Goal: Task Accomplishment & Management: Use online tool/utility

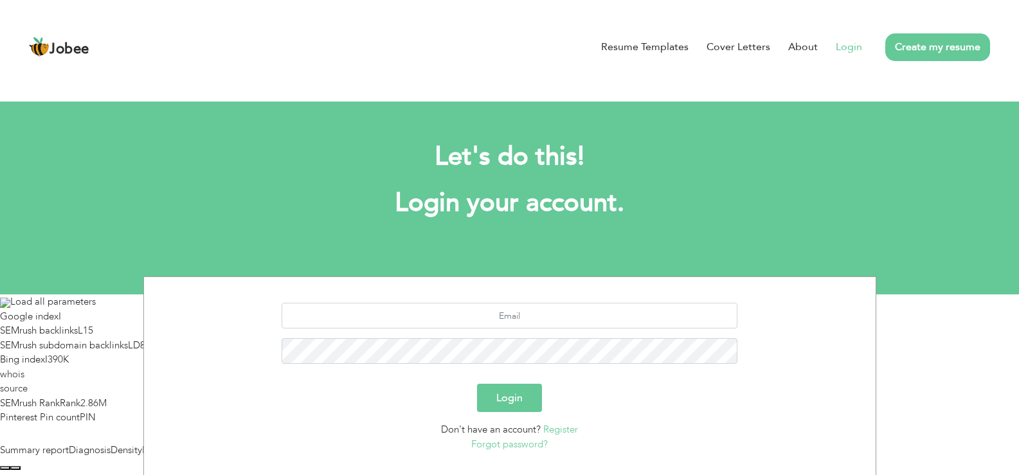
click at [848, 443] on div "Summary report Diagnosis Density External links 0 Internal links 11 Site audit …" at bounding box center [509, 450] width 1019 height 15
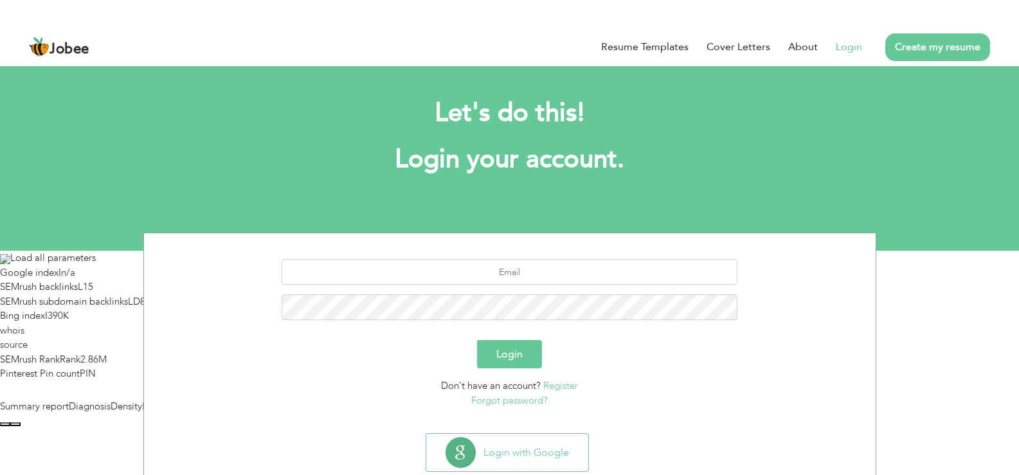
scroll to position [77, 0]
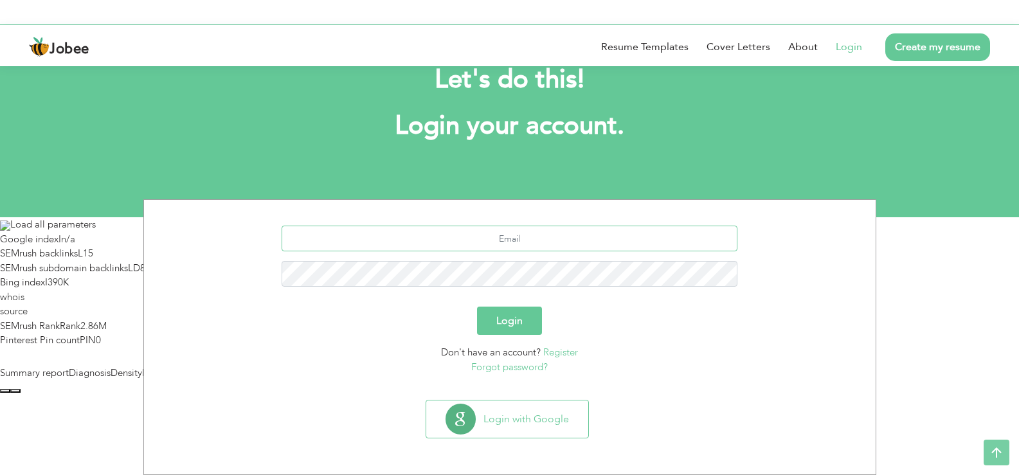
click at [479, 244] on input "text" at bounding box center [509, 239] width 456 height 26
click at [480, 244] on input "text" at bounding box center [509, 239] width 456 height 26
type input "usmanmurtazam@gmail.com"
click at [510, 317] on button "Login" at bounding box center [509, 321] width 65 height 28
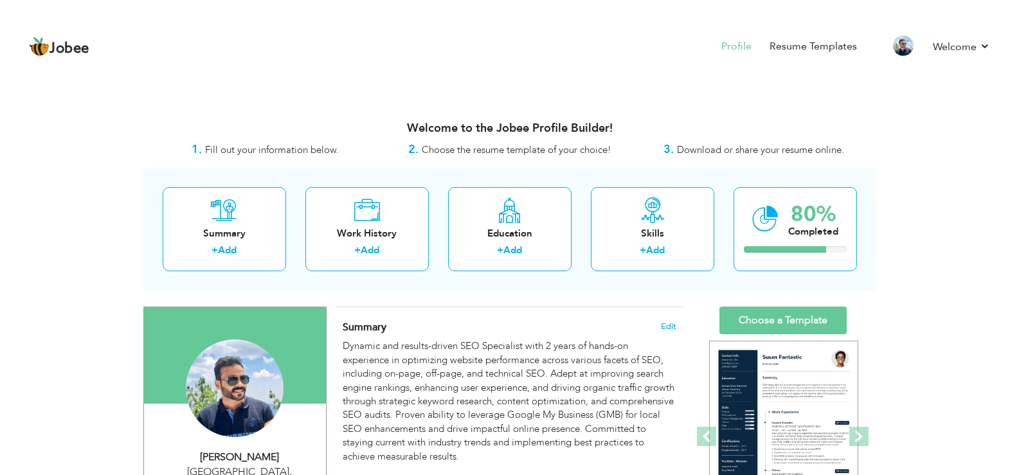
drag, startPoint x: 813, startPoint y: 45, endPoint x: 731, endPoint y: 101, distance: 99.5
click at [988, 44] on link "Welcome" at bounding box center [960, 46] width 57 height 15
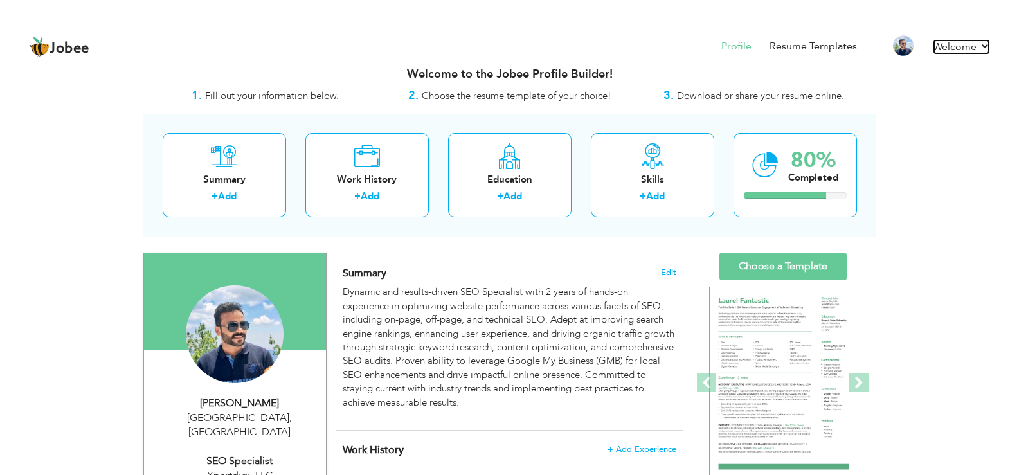
scroll to position [129, 0]
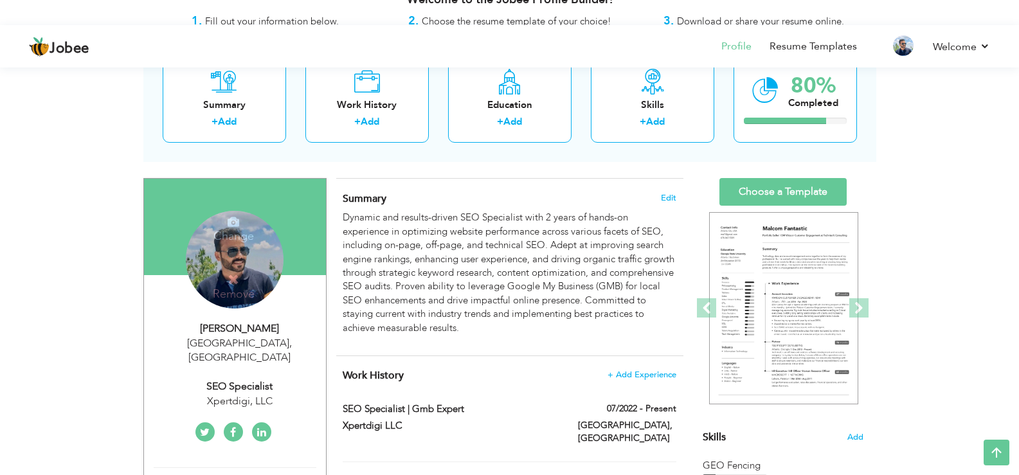
drag, startPoint x: 214, startPoint y: 283, endPoint x: 103, endPoint y: 284, distance: 110.5
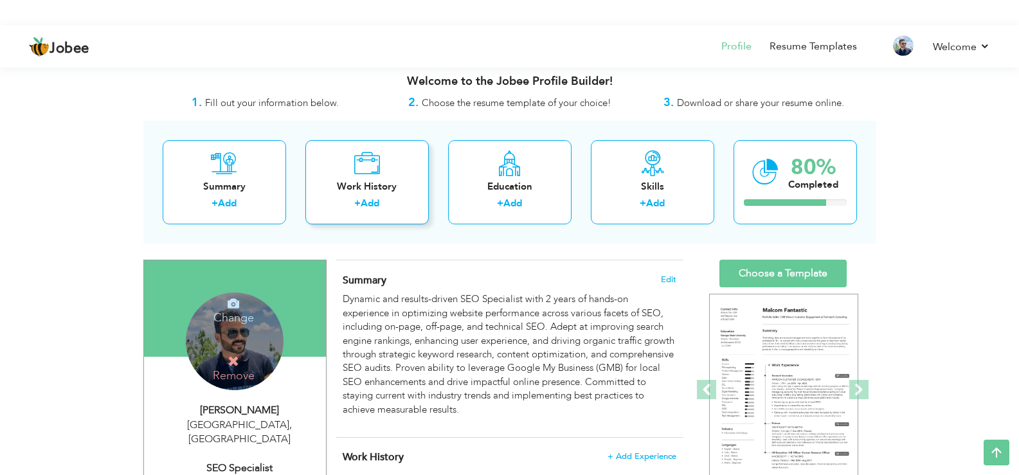
scroll to position [0, 0]
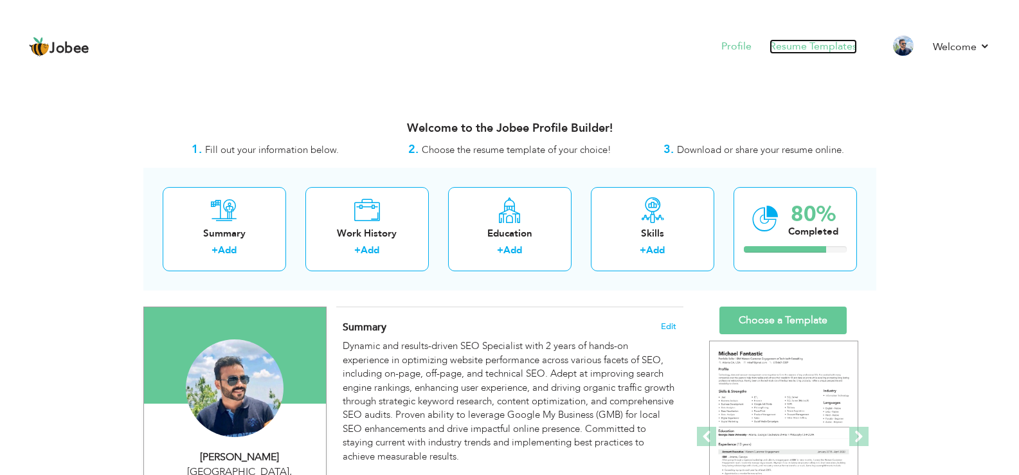
click at [814, 47] on link "Resume Templates" at bounding box center [812, 46] width 87 height 15
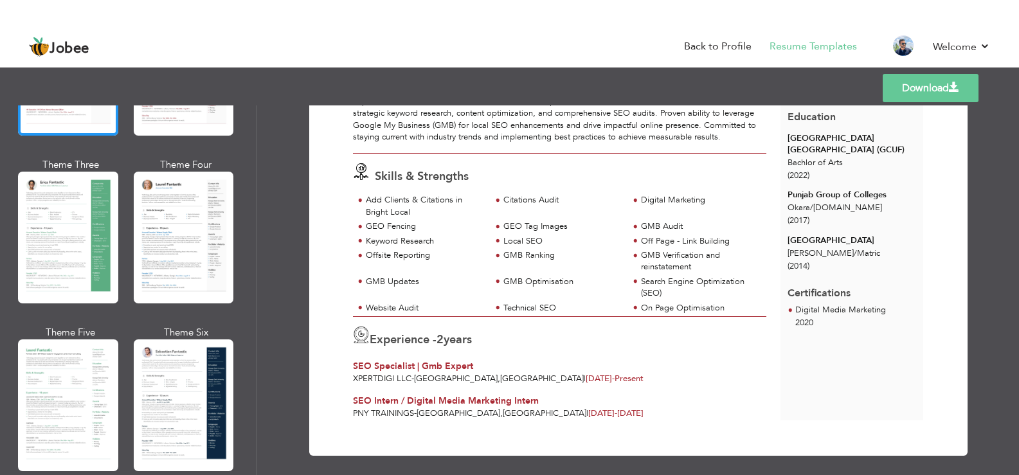
scroll to position [155, 0]
